Goal: Find specific page/section: Find specific page/section

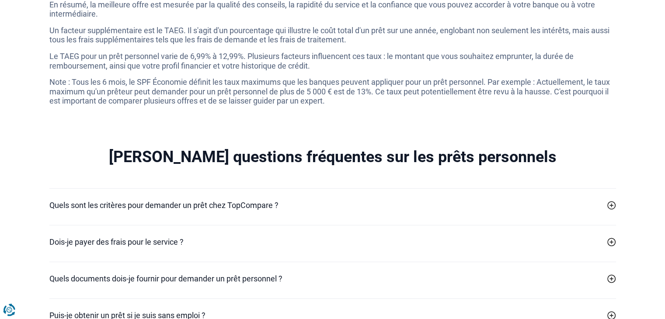
scroll to position [2979, 0]
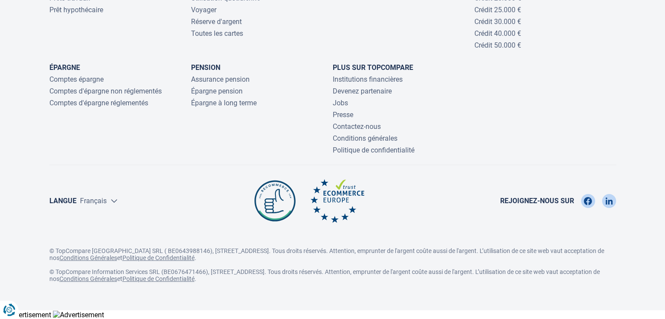
click at [576, 194] on div "Rejoignez-nous sur" at bounding box center [558, 201] width 116 height 14
click at [339, 100] on link "Jobs" at bounding box center [340, 103] width 15 height 8
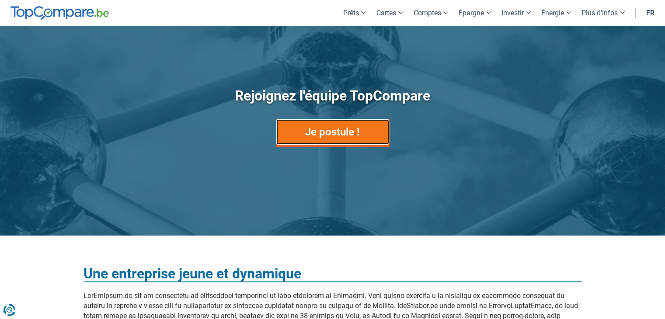
click at [340, 126] on link "Je postule !" at bounding box center [333, 132] width 114 height 26
click at [321, 133] on link "Je postule !" at bounding box center [333, 132] width 114 height 26
click at [334, 145] on div "Rejoignez l'équipe TopCompare Je postule !" at bounding box center [333, 131] width 332 height 159
